Goal: Transaction & Acquisition: Book appointment/travel/reservation

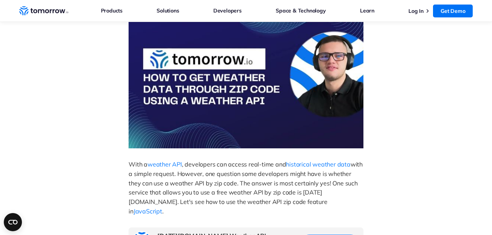
scroll to position [38, 0]
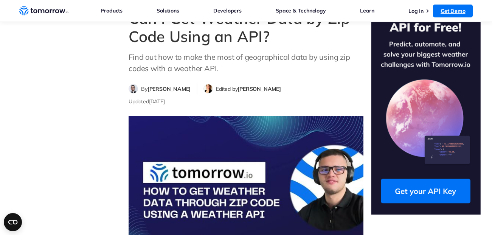
click at [444, 9] on link "Get Demo" at bounding box center [453, 11] width 40 height 13
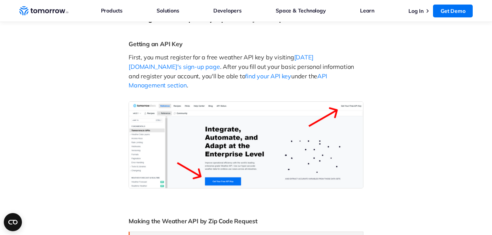
scroll to position [530, 0]
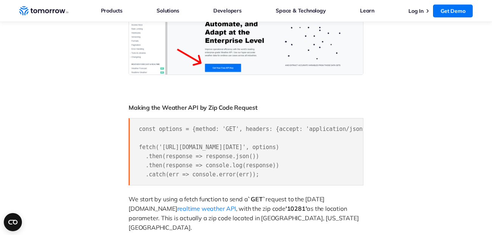
drag, startPoint x: 253, startPoint y: 165, endPoint x: 267, endPoint y: 165, distance: 13.6
click at [267, 165] on pre "const options = {method: 'GET', headers: {accept: 'application/json'}}; fetch('…" at bounding box center [246, 151] width 235 height 67
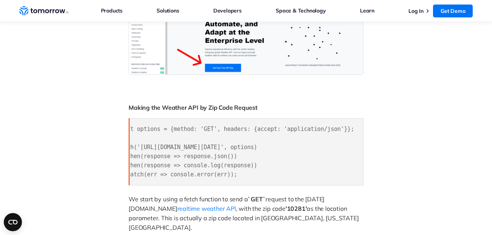
scroll to position [454, 0]
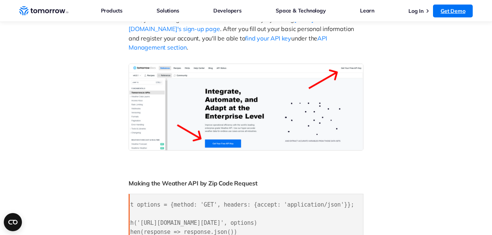
click at [451, 11] on link "Get Demo" at bounding box center [453, 11] width 40 height 13
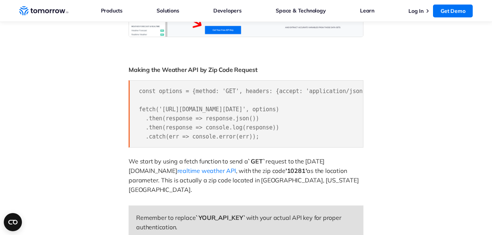
scroll to position [530, 0]
